Goal: Information Seeking & Learning: Learn about a topic

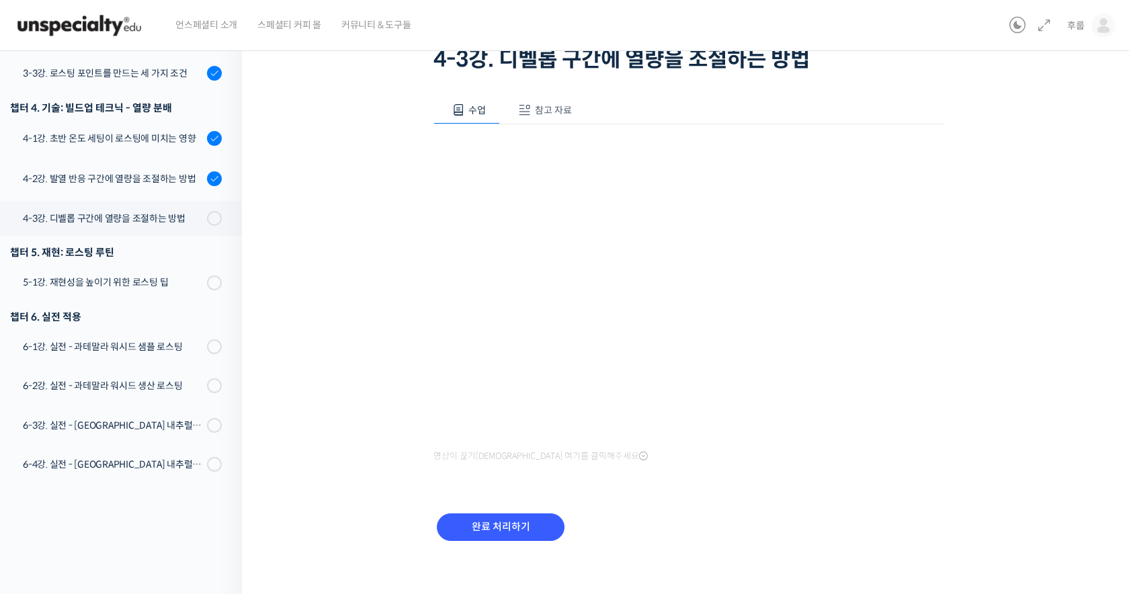
scroll to position [113, 0]
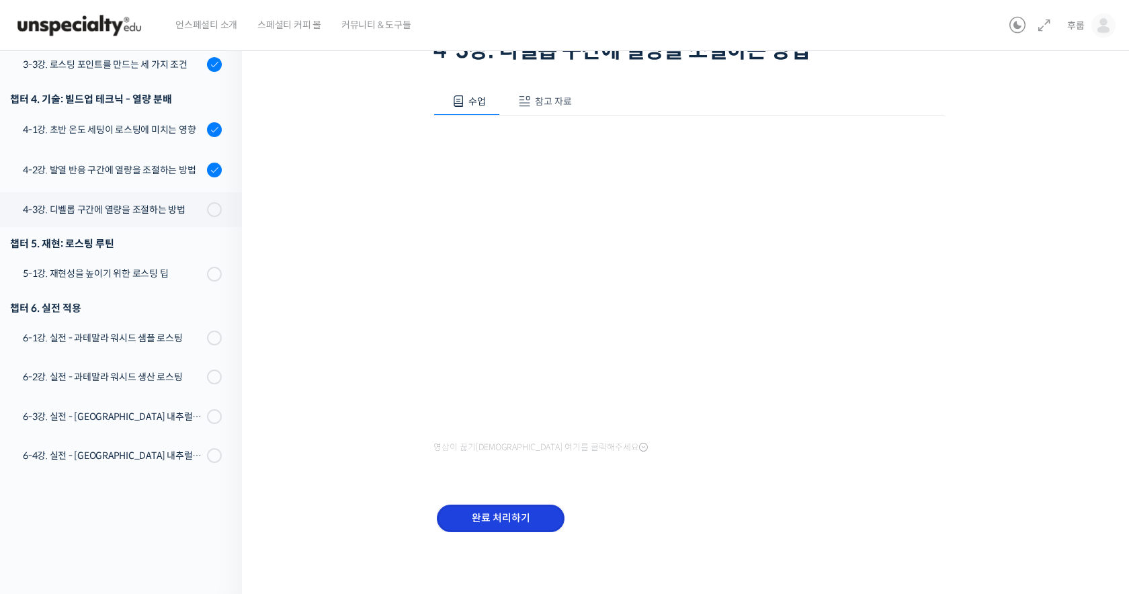
click at [520, 519] on input "완료 처리하기" at bounding box center [501, 519] width 128 height 28
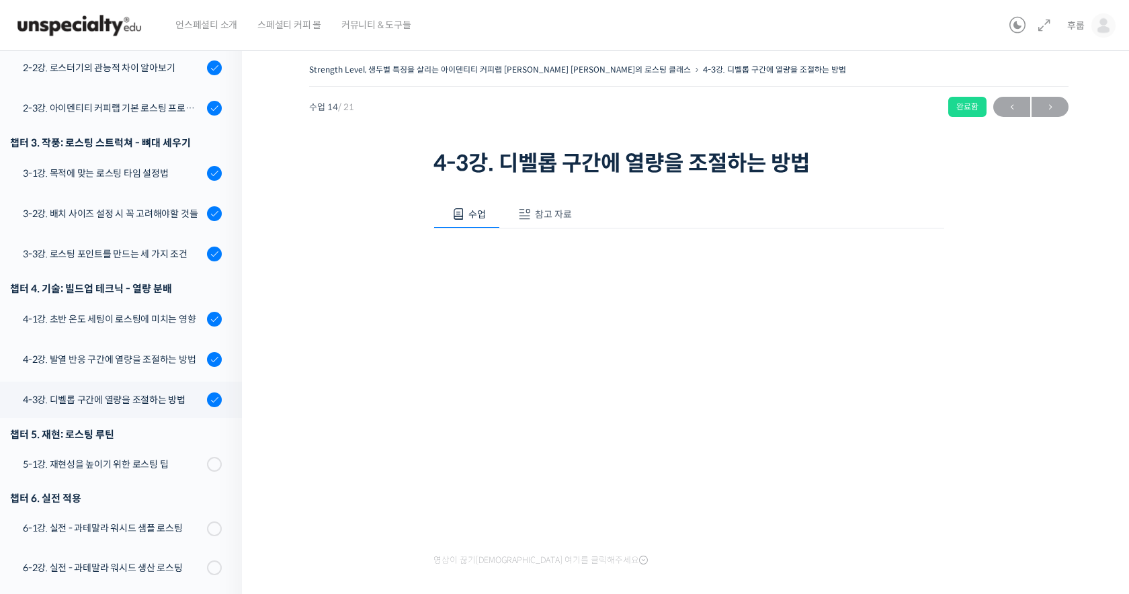
scroll to position [679, 0]
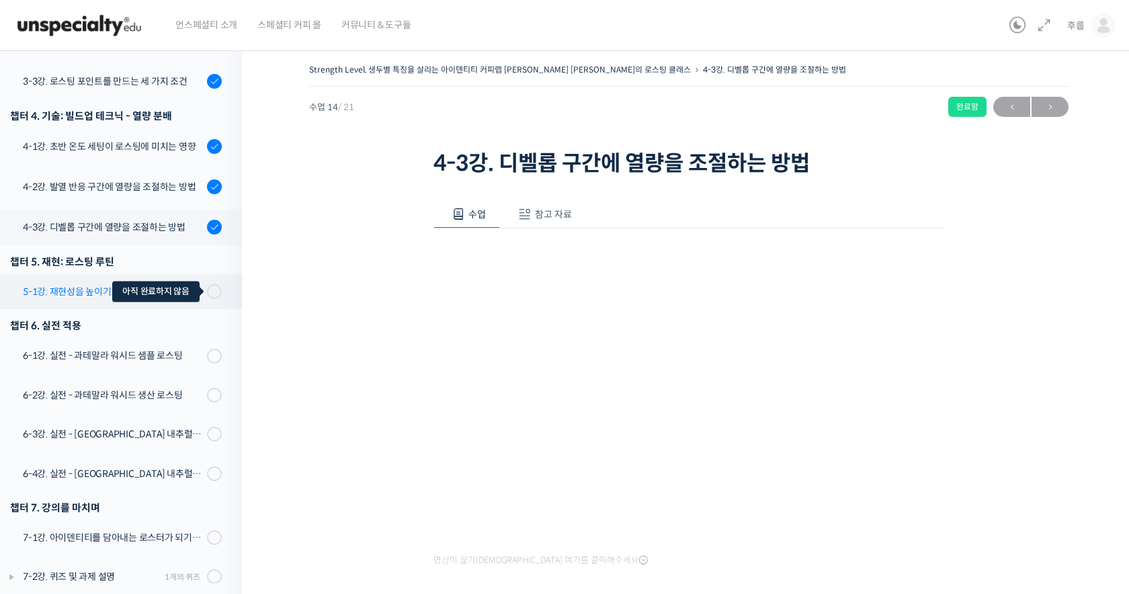
click at [220, 284] on span at bounding box center [217, 291] width 7 height 15
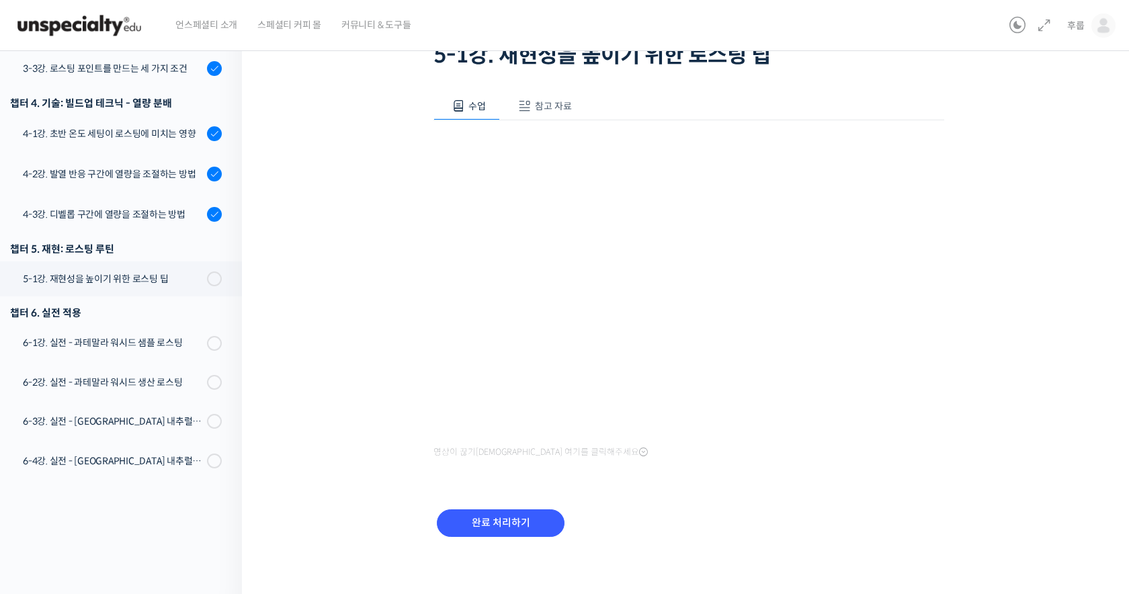
scroll to position [113, 0]
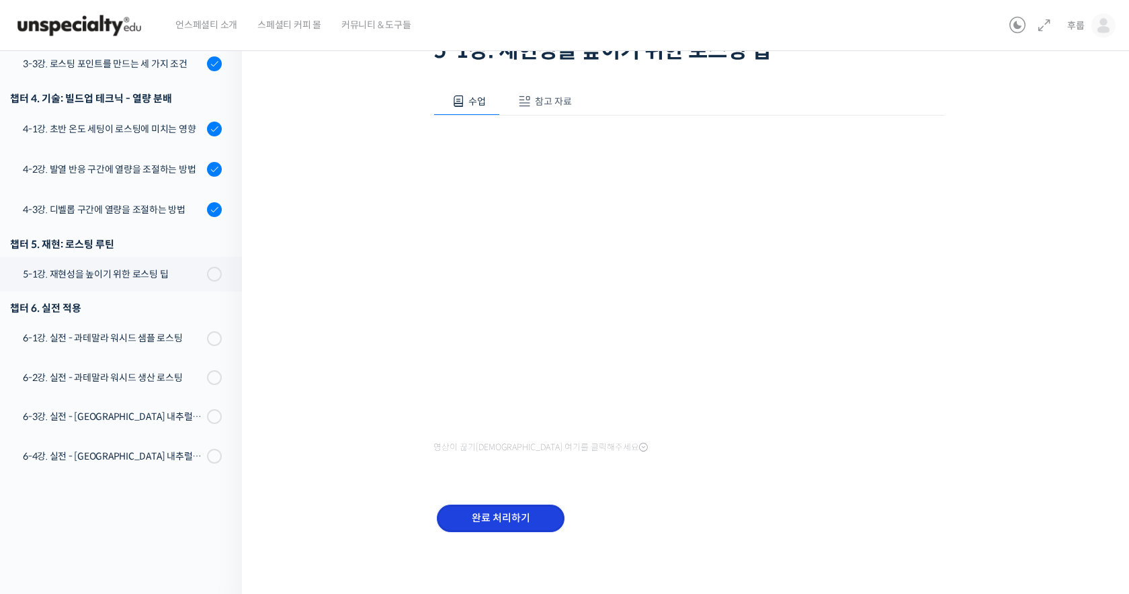
click at [505, 520] on input "완료 처리하기" at bounding box center [501, 519] width 128 height 28
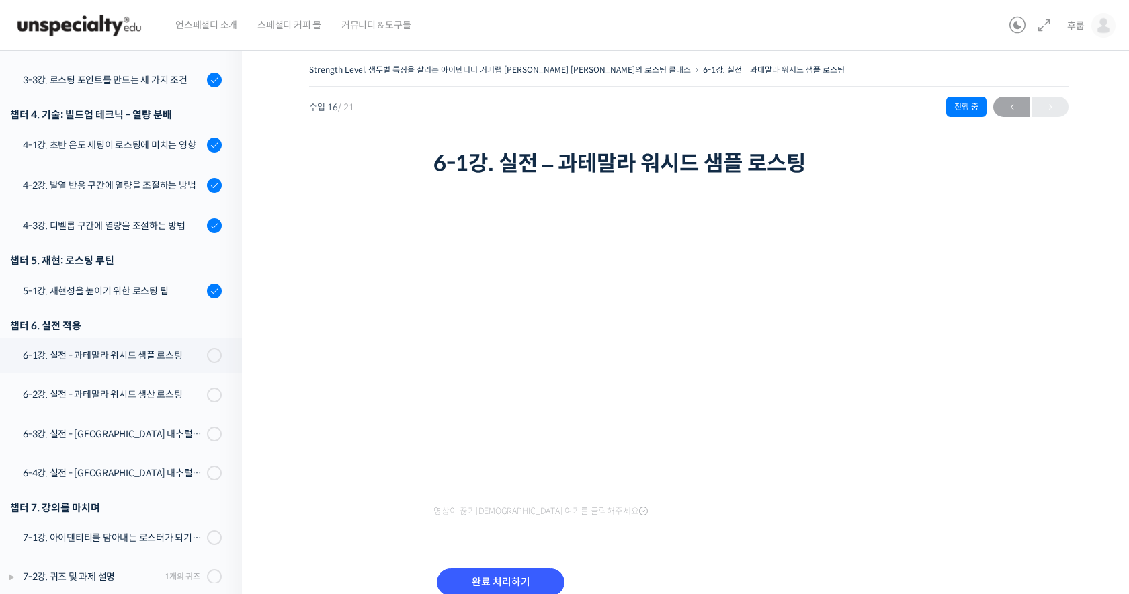
scroll to position [585, 0]
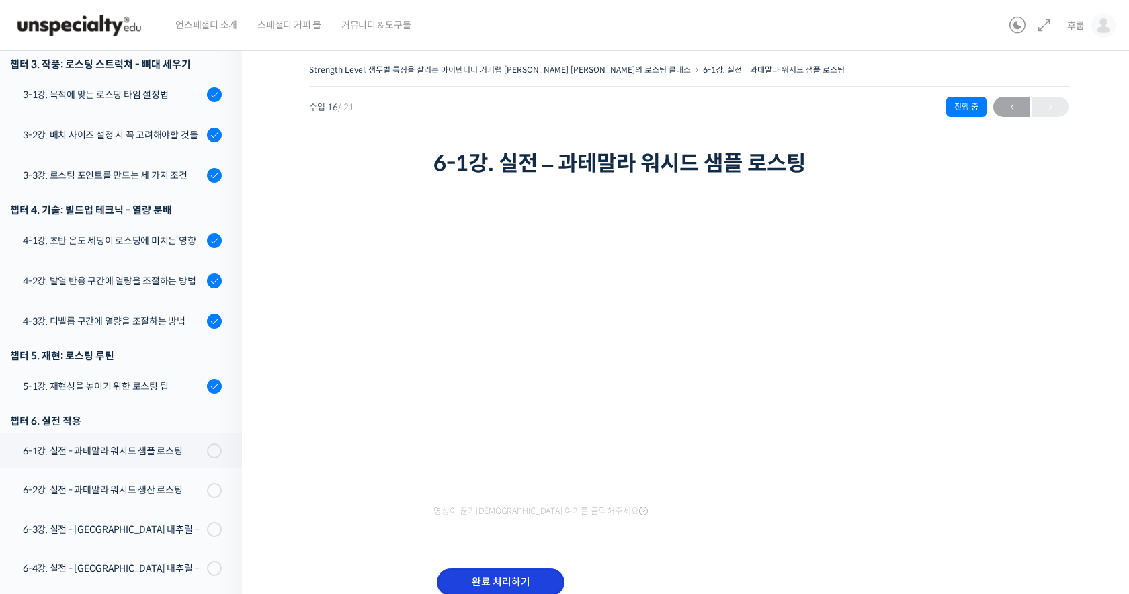
click at [518, 577] on input "완료 처리하기" at bounding box center [501, 583] width 128 height 28
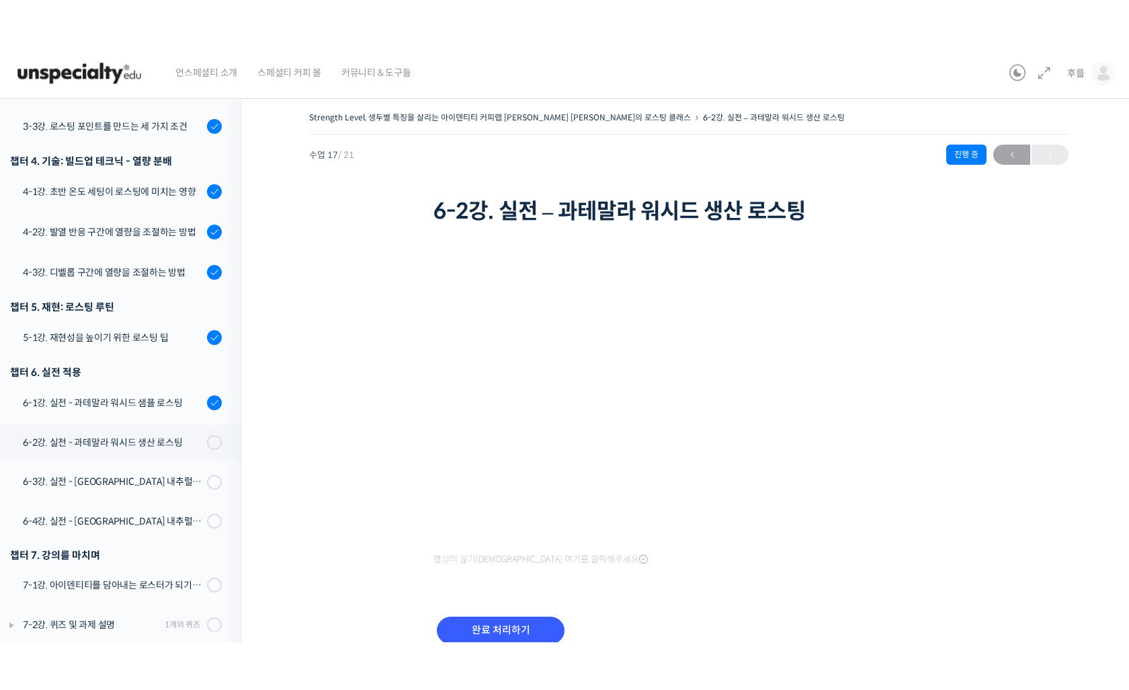
scroll to position [586, 0]
